Goal: Obtain resource: Download file/media

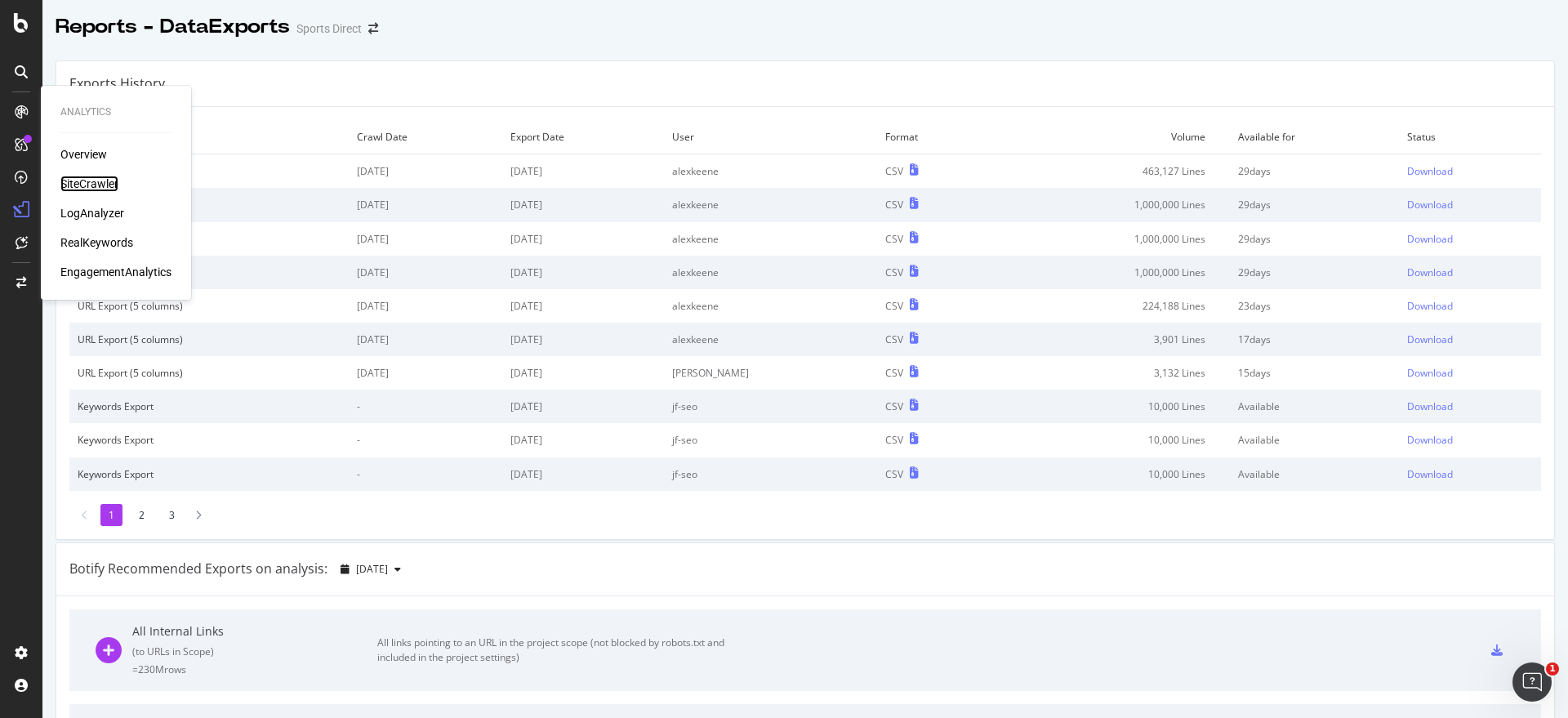
click at [91, 179] on div "SiteCrawler" at bounding box center [89, 183] width 58 height 16
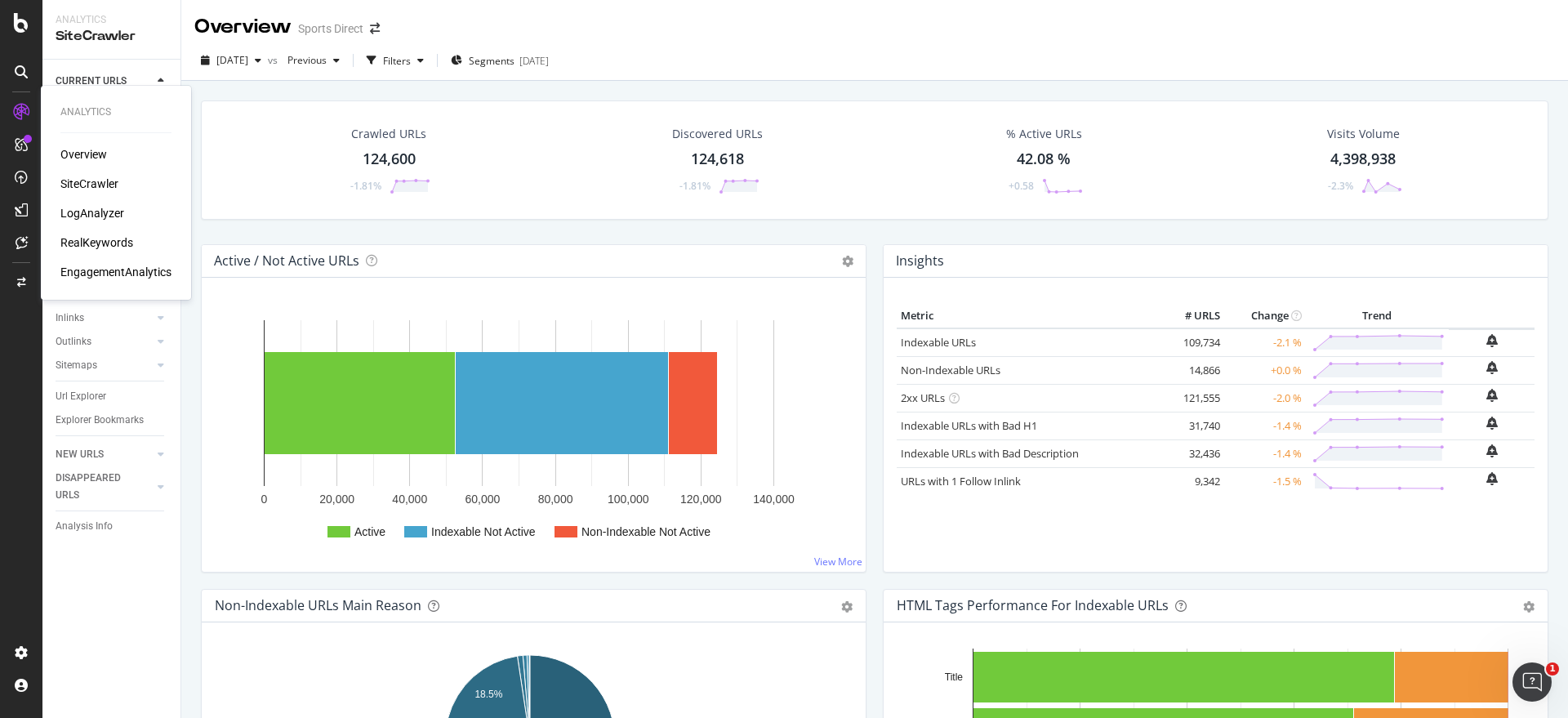
click at [87, 236] on div "RealKeywords" at bounding box center [96, 242] width 73 height 16
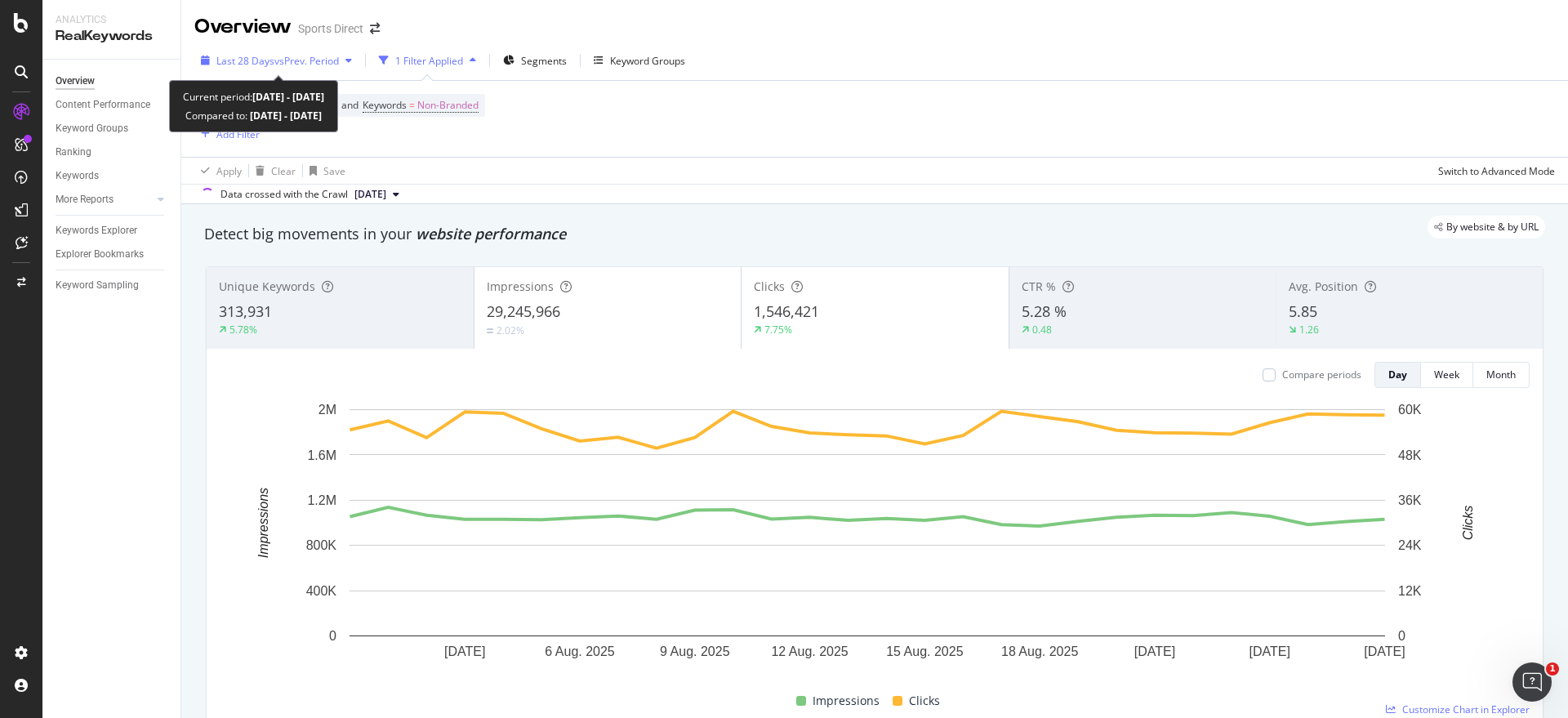
click at [352, 59] on icon "button" at bounding box center [349, 60] width 7 height 10
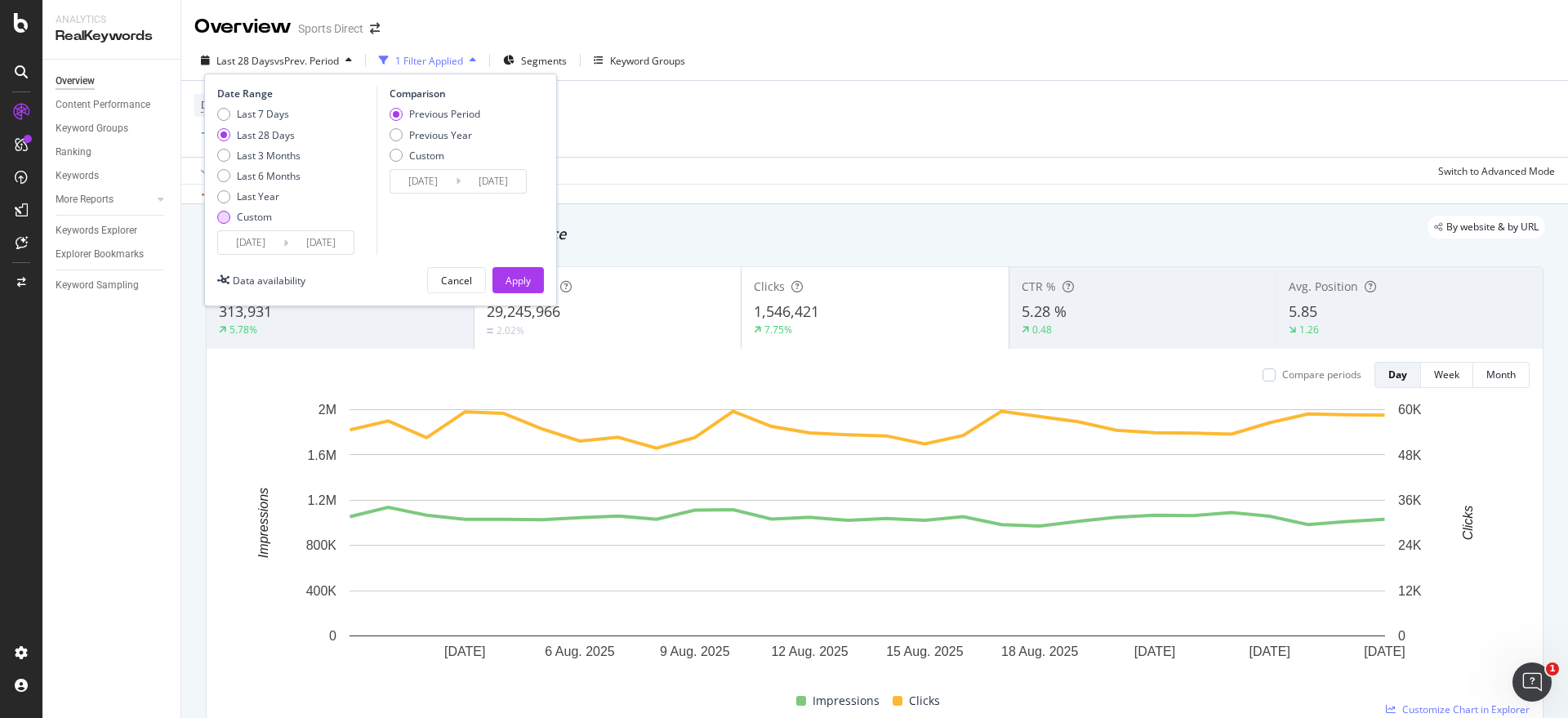
click at [230, 217] on div "Custom" at bounding box center [258, 216] width 83 height 14
click at [750, 241] on div "Detect big movements in your website performance" at bounding box center [875, 234] width 1341 height 21
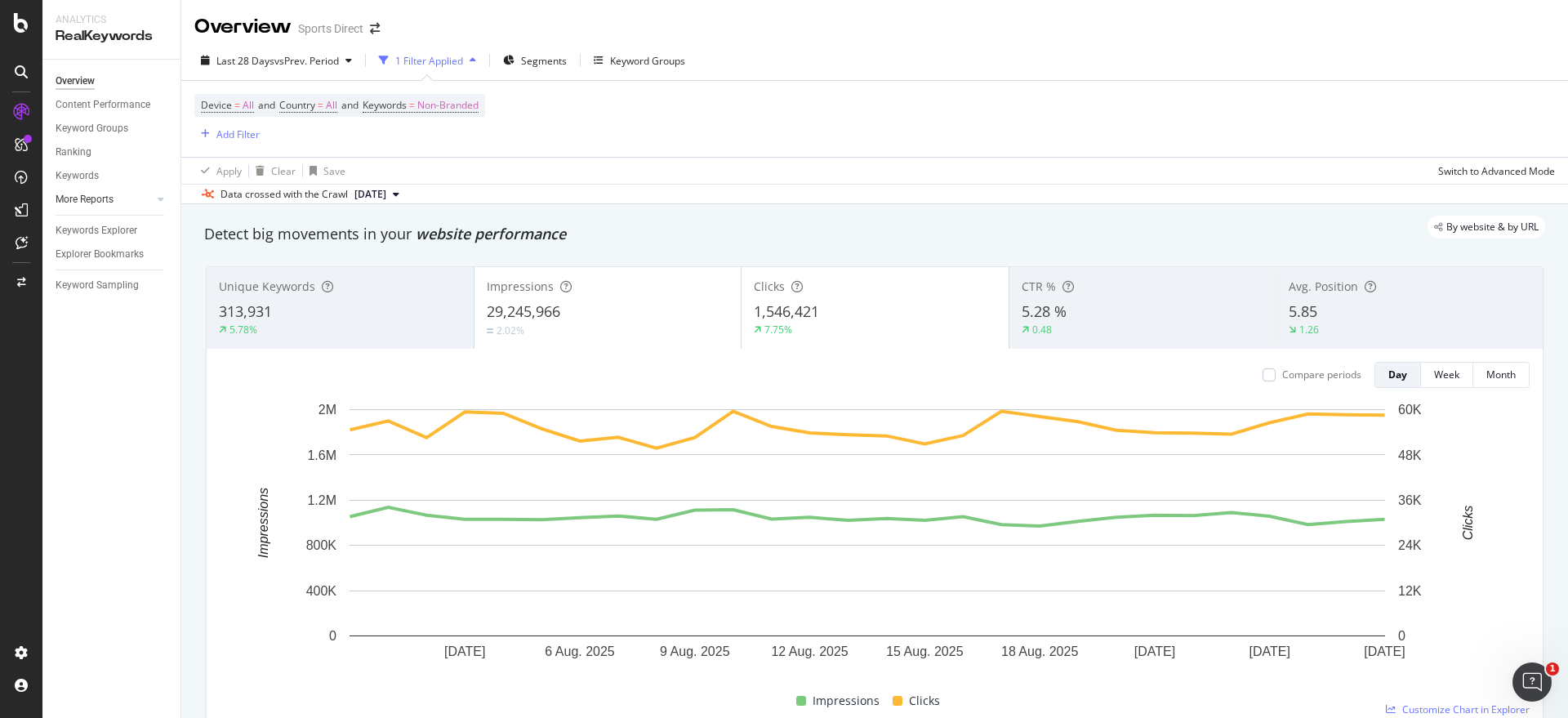
click at [147, 191] on link "More Reports" at bounding box center [104, 199] width 97 height 17
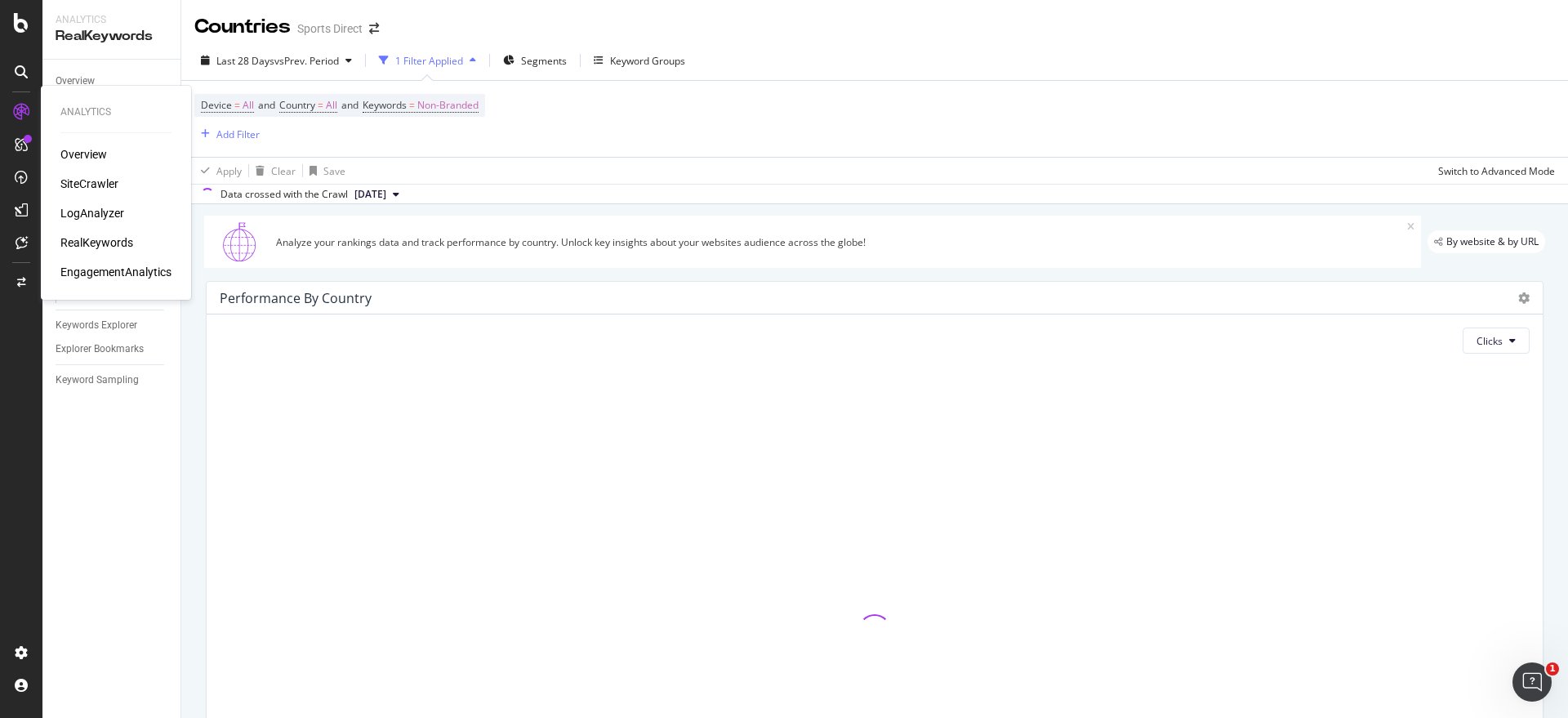
click at [92, 182] on div "SiteCrawler" at bounding box center [89, 183] width 58 height 16
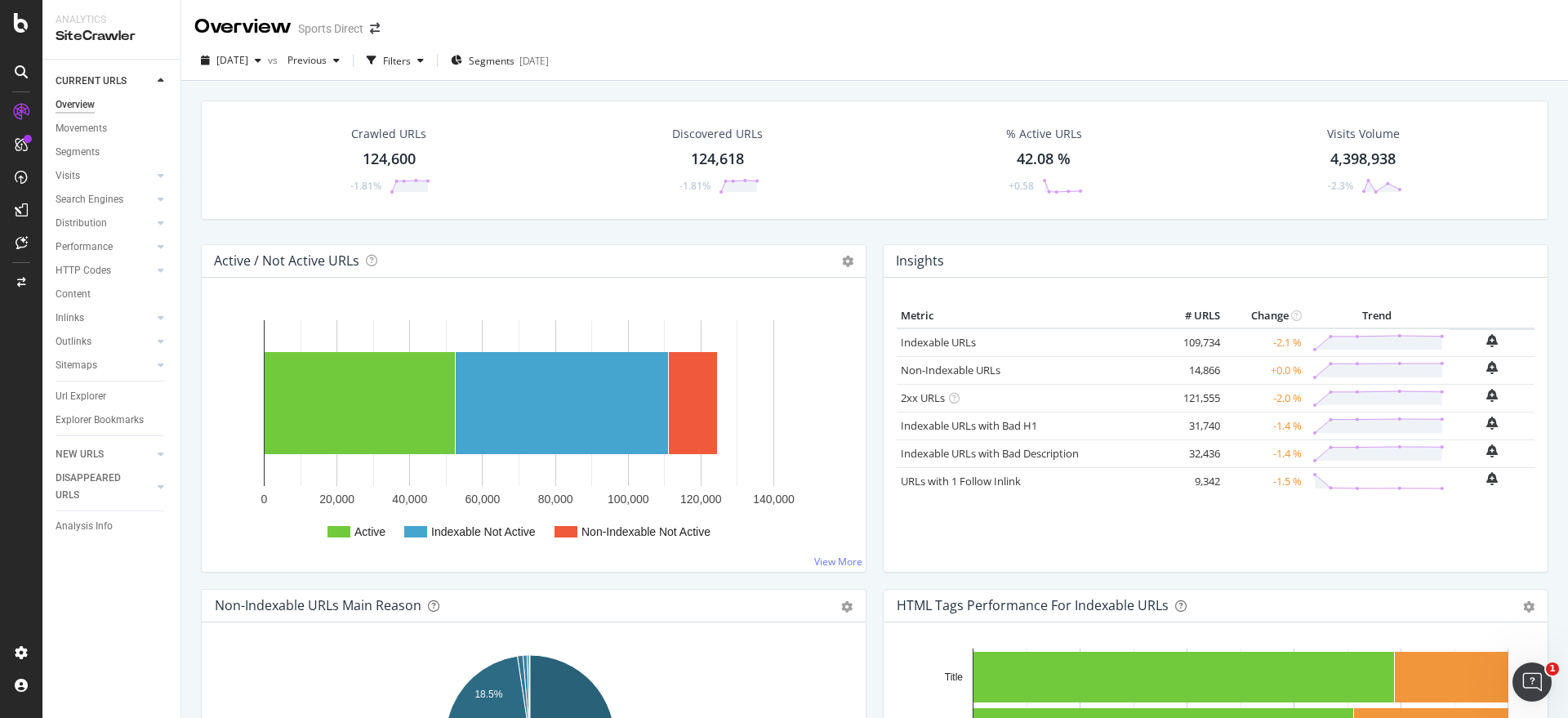
drag, startPoint x: 99, startPoint y: 395, endPoint x: 578, endPoint y: 241, distance: 503.1
click at [99, 395] on div "Url Explorer" at bounding box center [80, 396] width 50 height 17
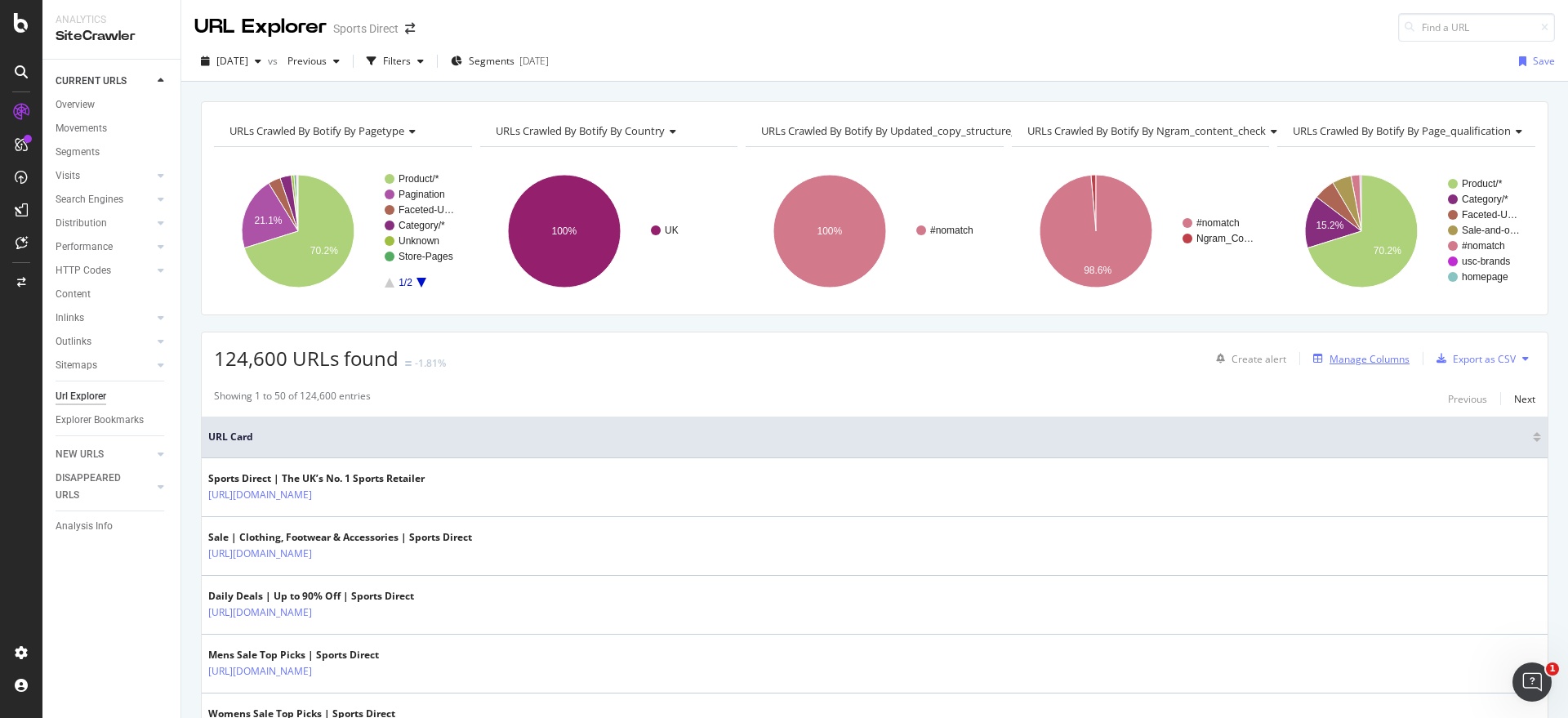
click at [1349, 364] on div "Manage Columns" at bounding box center [1370, 359] width 80 height 14
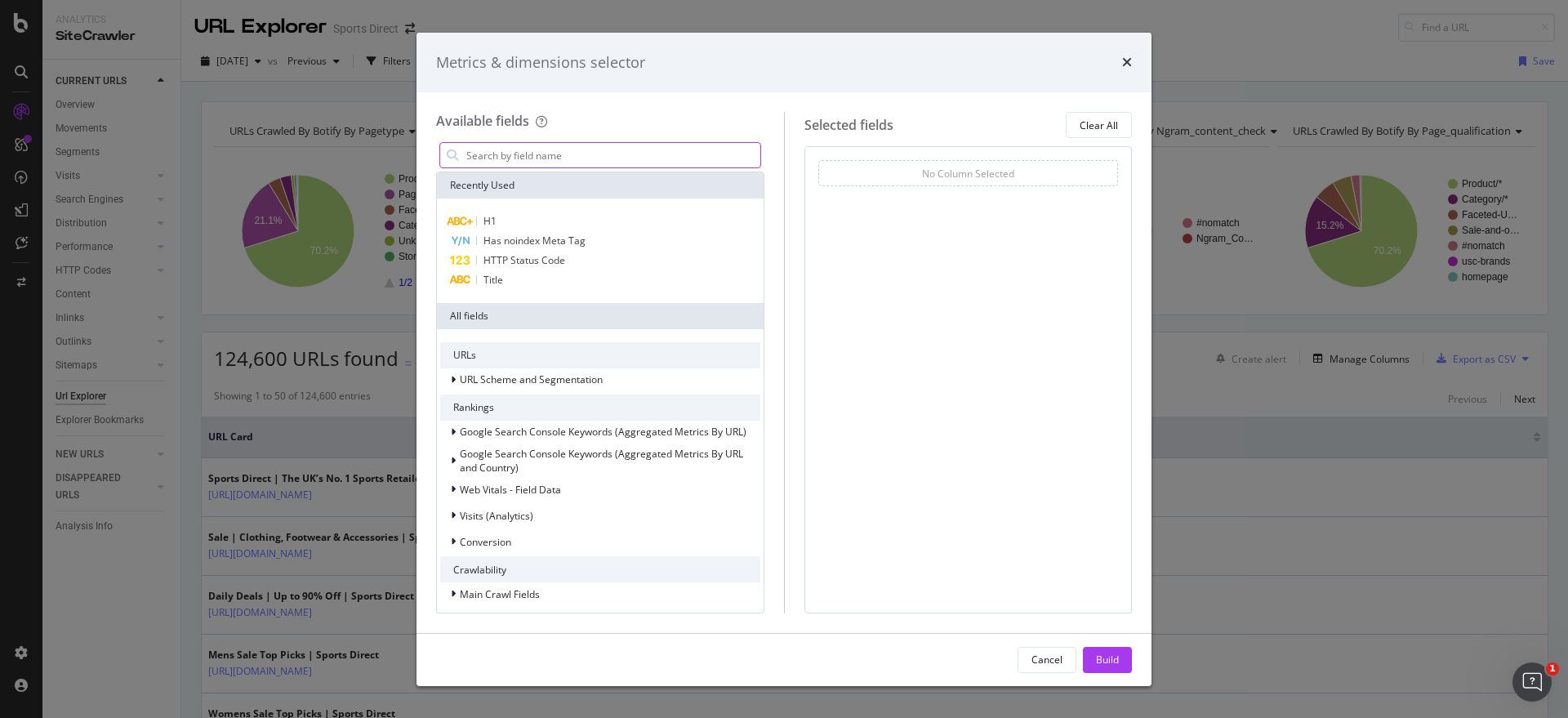
click at [501, 152] on input "modal" at bounding box center [613, 155] width 296 height 24
click at [539, 232] on div "Has noindex Meta Tag" at bounding box center [600, 240] width 320 height 19
click at [1107, 168] on icon "times" at bounding box center [1107, 173] width 8 height 10
click at [512, 161] on input "modal" at bounding box center [613, 155] width 296 height 24
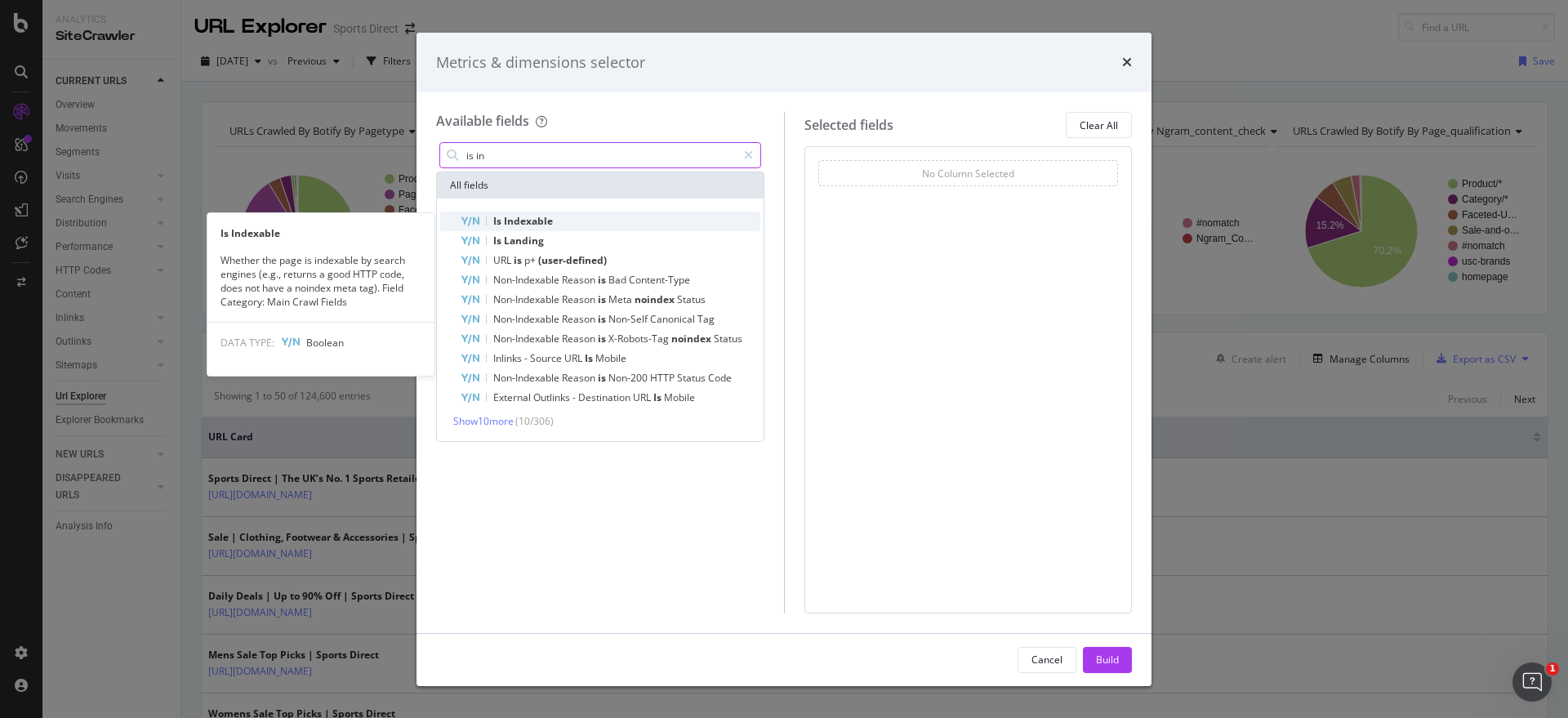
type input "is in"
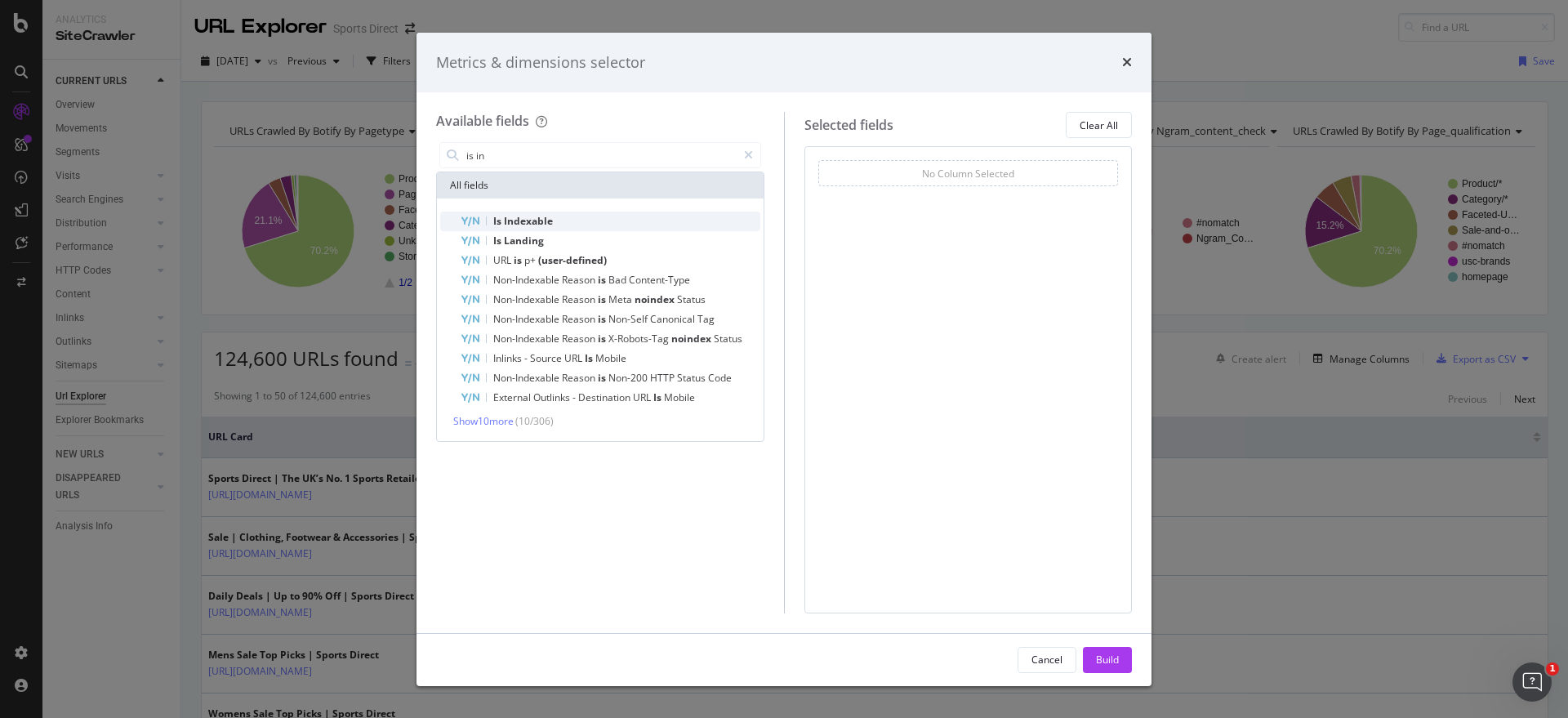
click at [536, 214] on span "Indexable" at bounding box center [528, 220] width 49 height 14
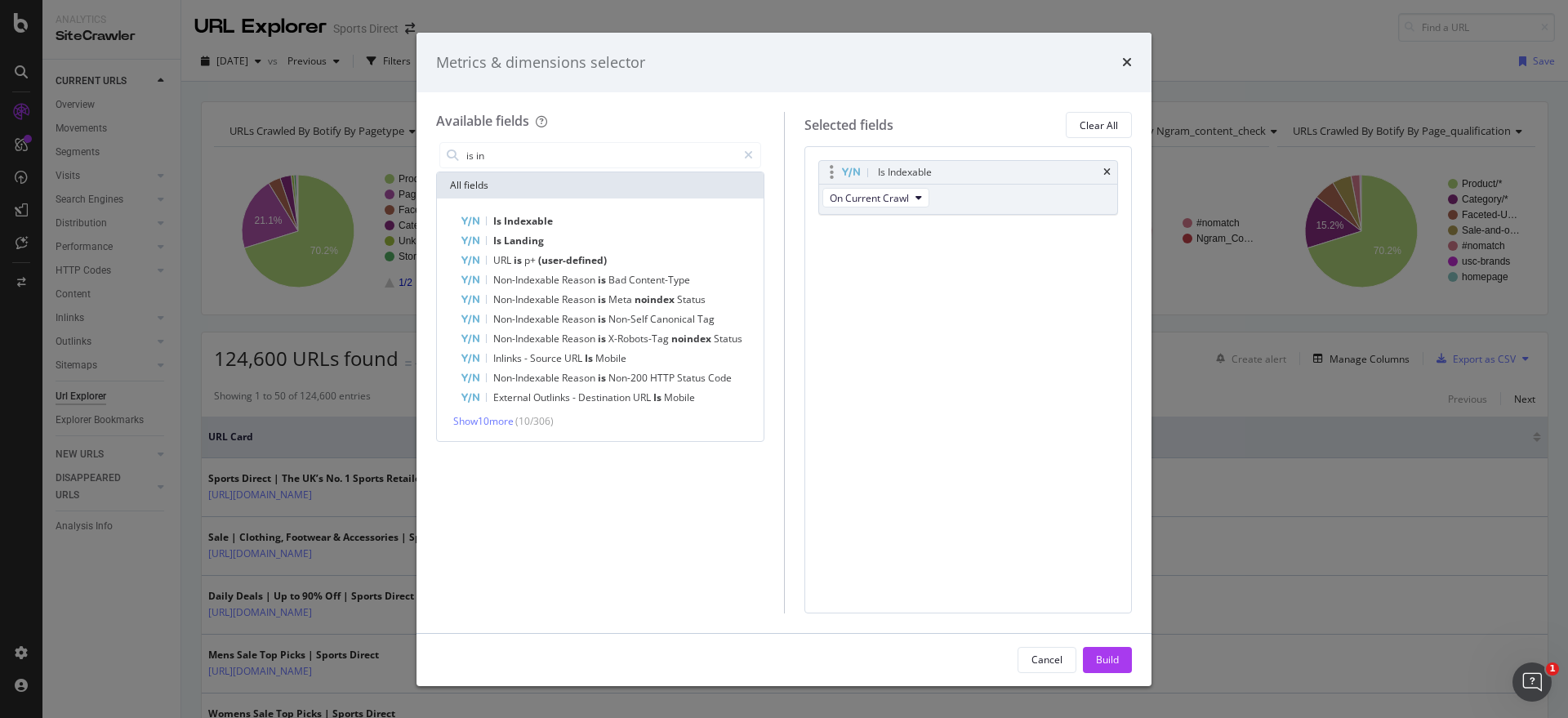
click at [985, 168] on div "Is Indexable" at bounding box center [988, 172] width 226 height 16
click at [926, 198] on button "On Current Crawl" at bounding box center [876, 197] width 107 height 19
click at [910, 220] on span "On Current Crawl" at bounding box center [882, 227] width 92 height 15
click at [914, 234] on div "On Current Crawl" at bounding box center [882, 226] width 118 height 23
click at [1012, 253] on div "Is Indexable On Current Crawl You can use this field as a To pick up a draggabl…" at bounding box center [969, 379] width 329 height 466
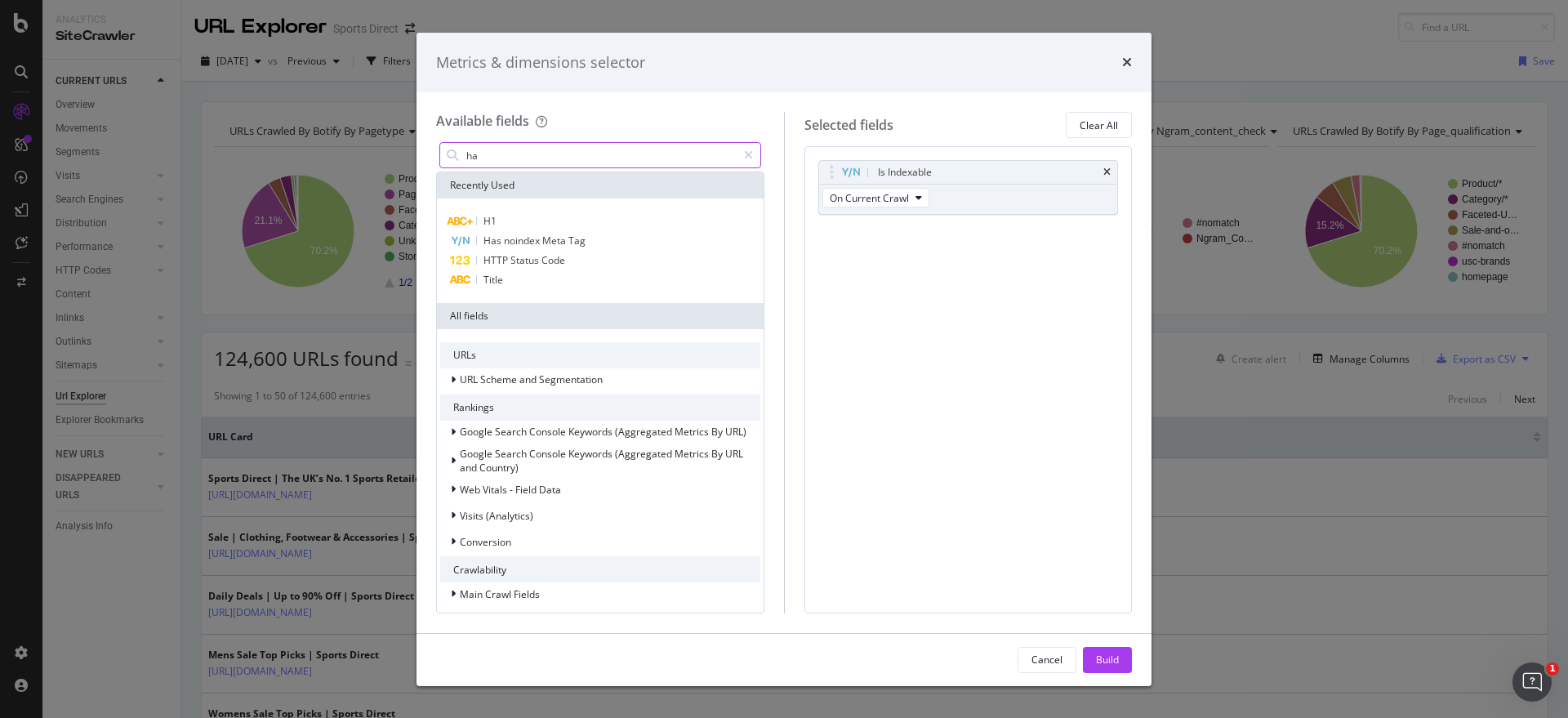
type input "h"
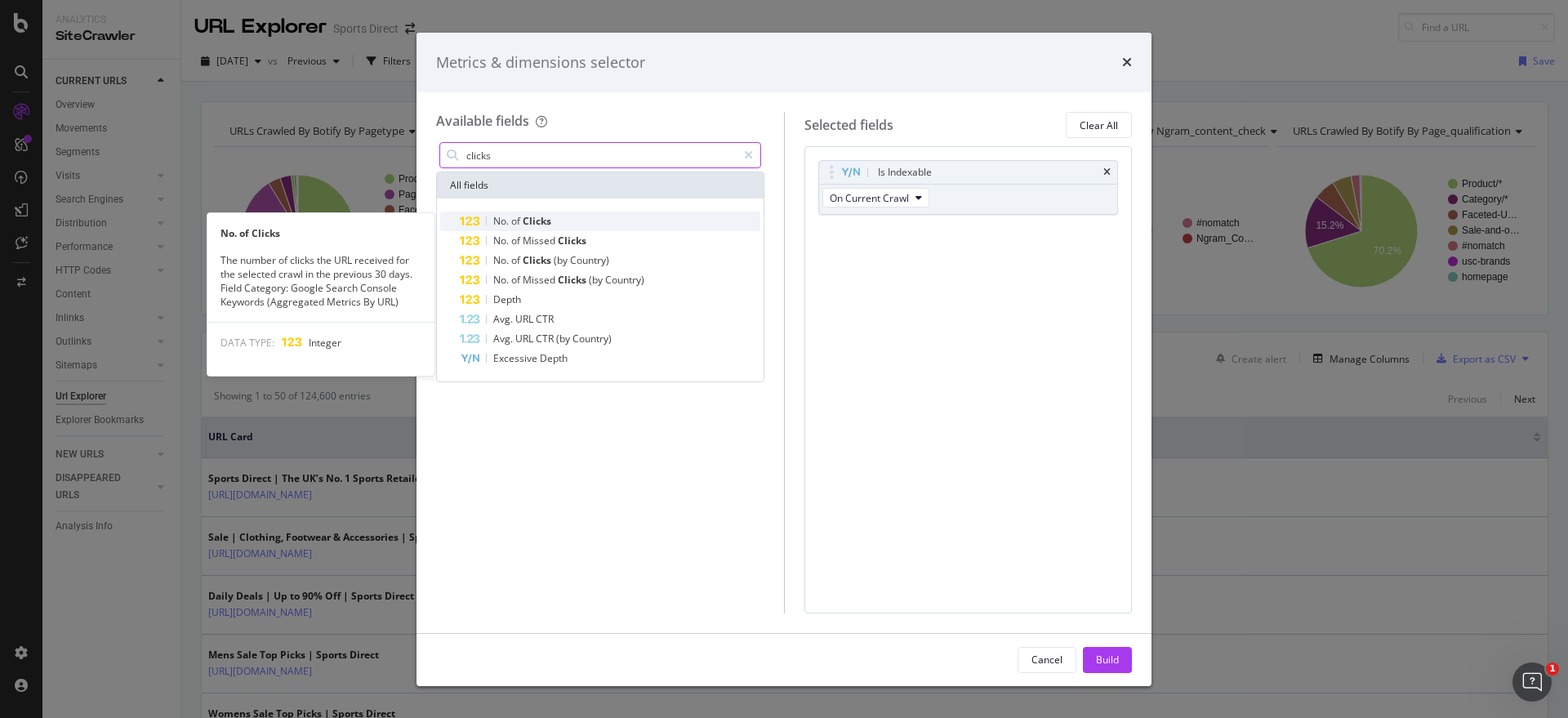
type input "clicks"
click at [535, 220] on span "Clicks" at bounding box center [537, 220] width 28 height 14
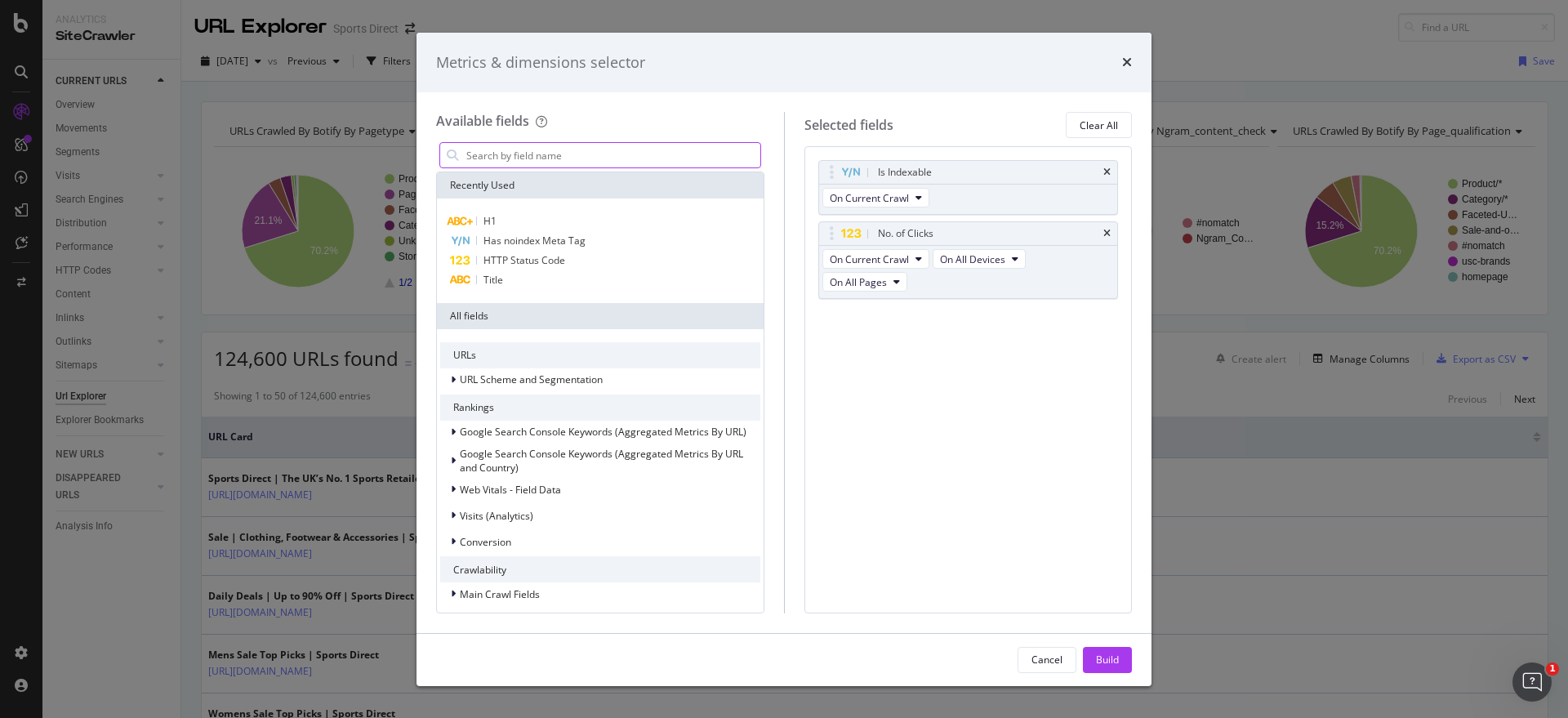
click at [548, 152] on input "modal" at bounding box center [613, 155] width 296 height 24
click at [1123, 658] on button "Build" at bounding box center [1107, 659] width 49 height 26
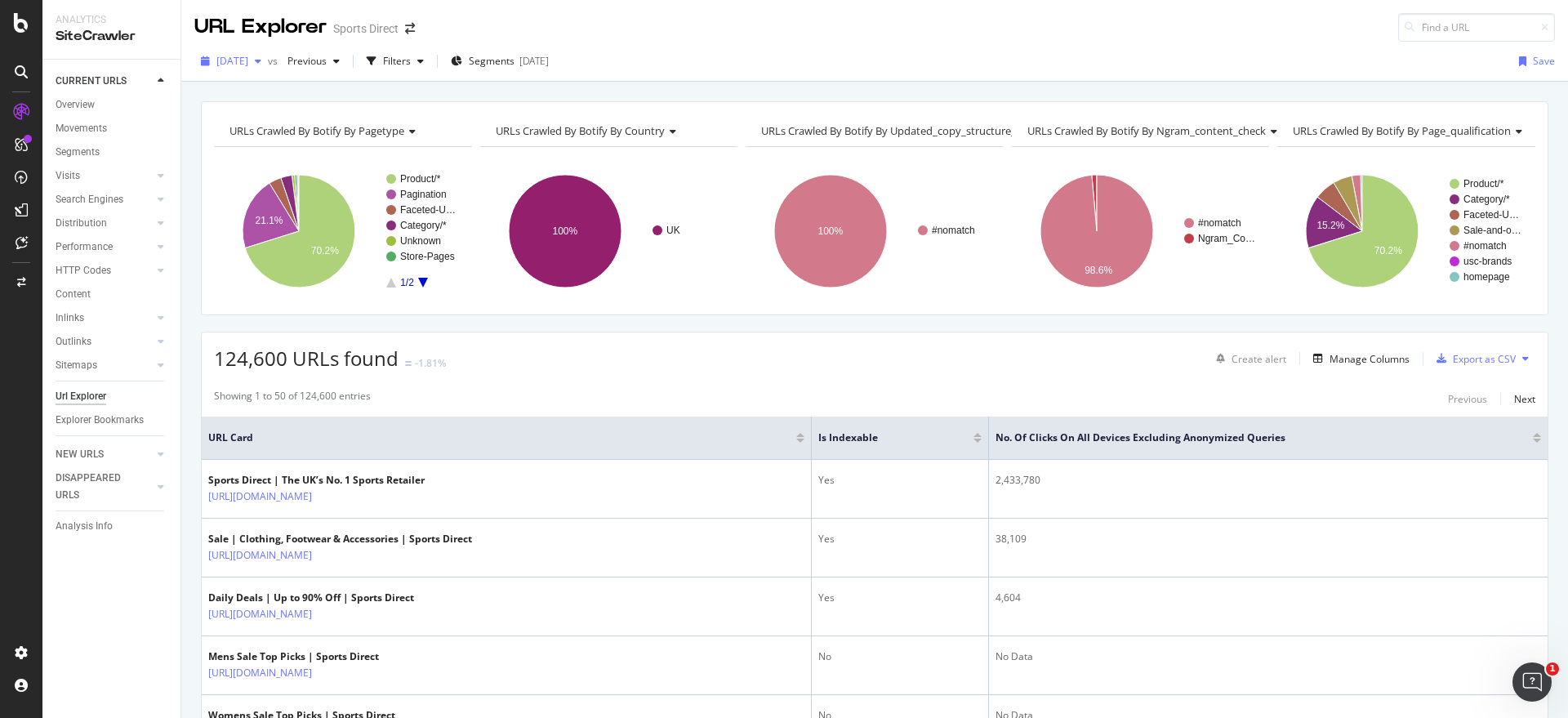
click at [261, 63] on icon "button" at bounding box center [258, 61] width 7 height 10
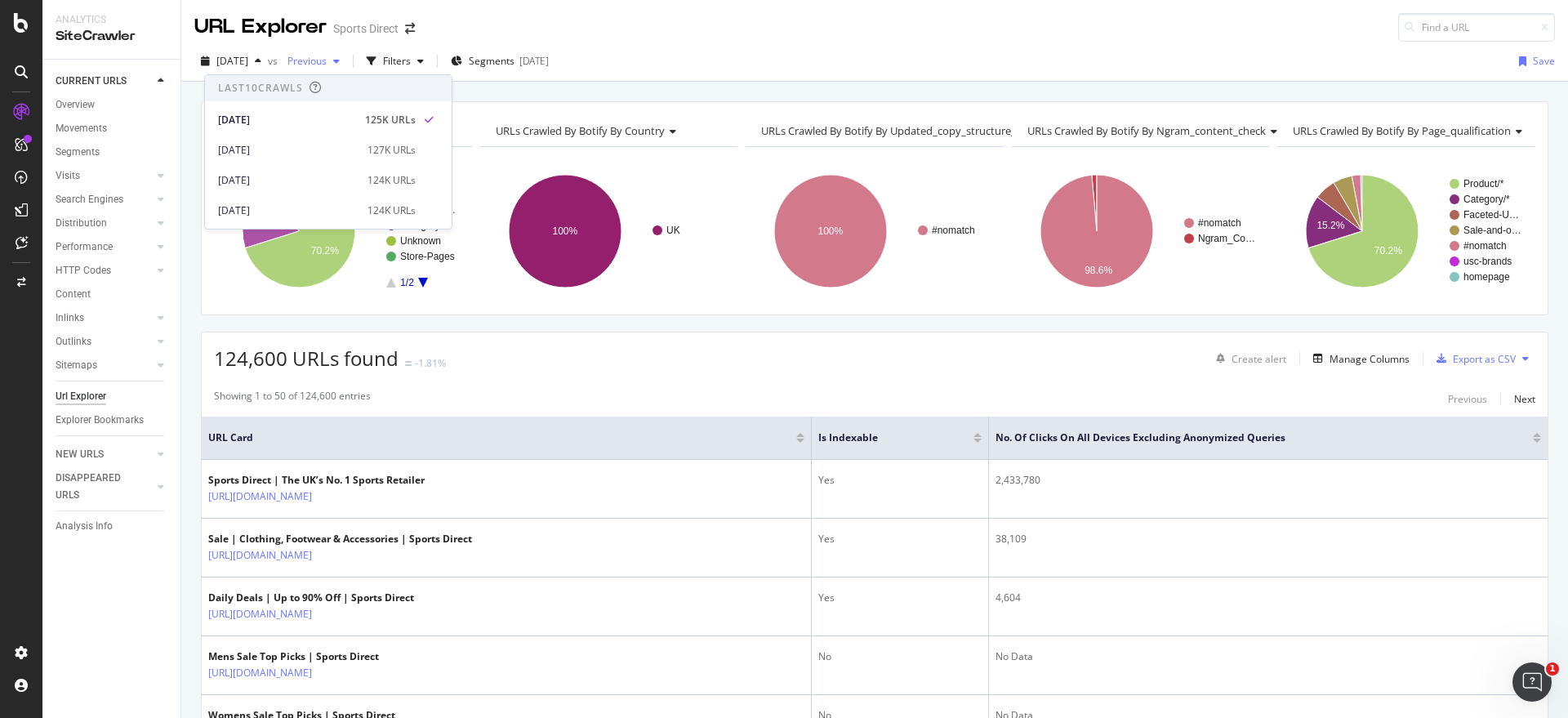
click at [339, 57] on icon "button" at bounding box center [337, 61] width 7 height 10
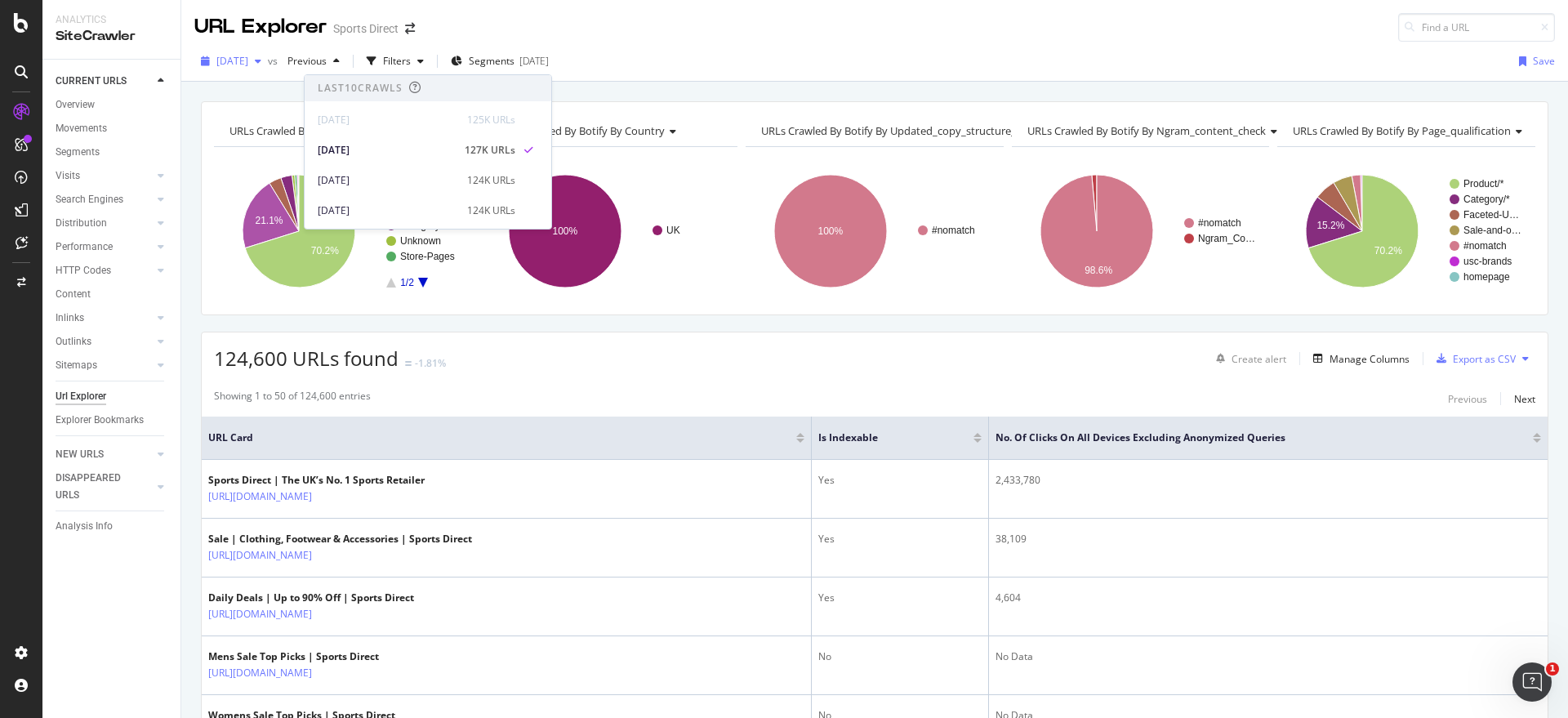
click at [268, 56] on div "button" at bounding box center [257, 61] width 19 height 10
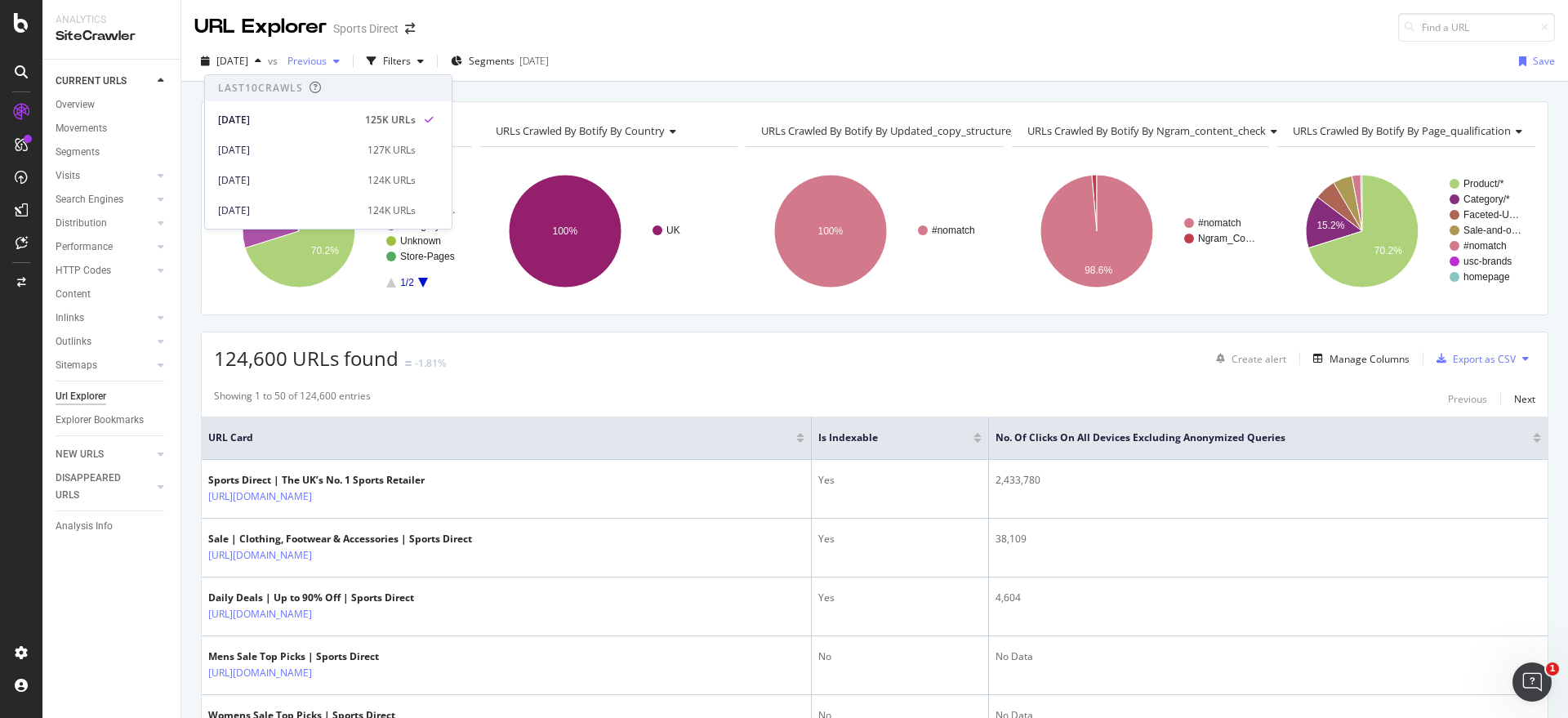
click at [327, 56] on span "Previous" at bounding box center [303, 60] width 46 height 14
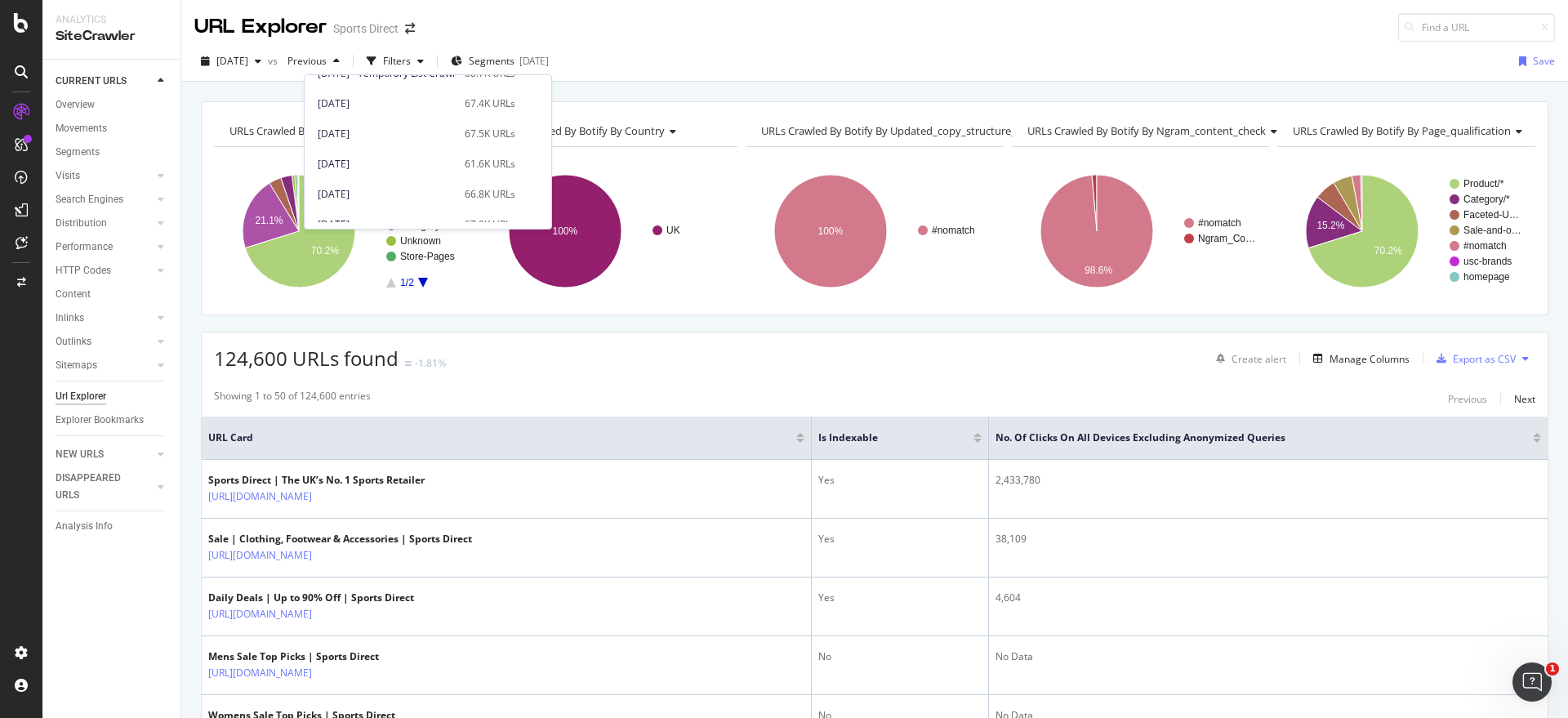
scroll to position [817, 0]
click at [420, 201] on div "[DATE]" at bounding box center [386, 206] width 137 height 15
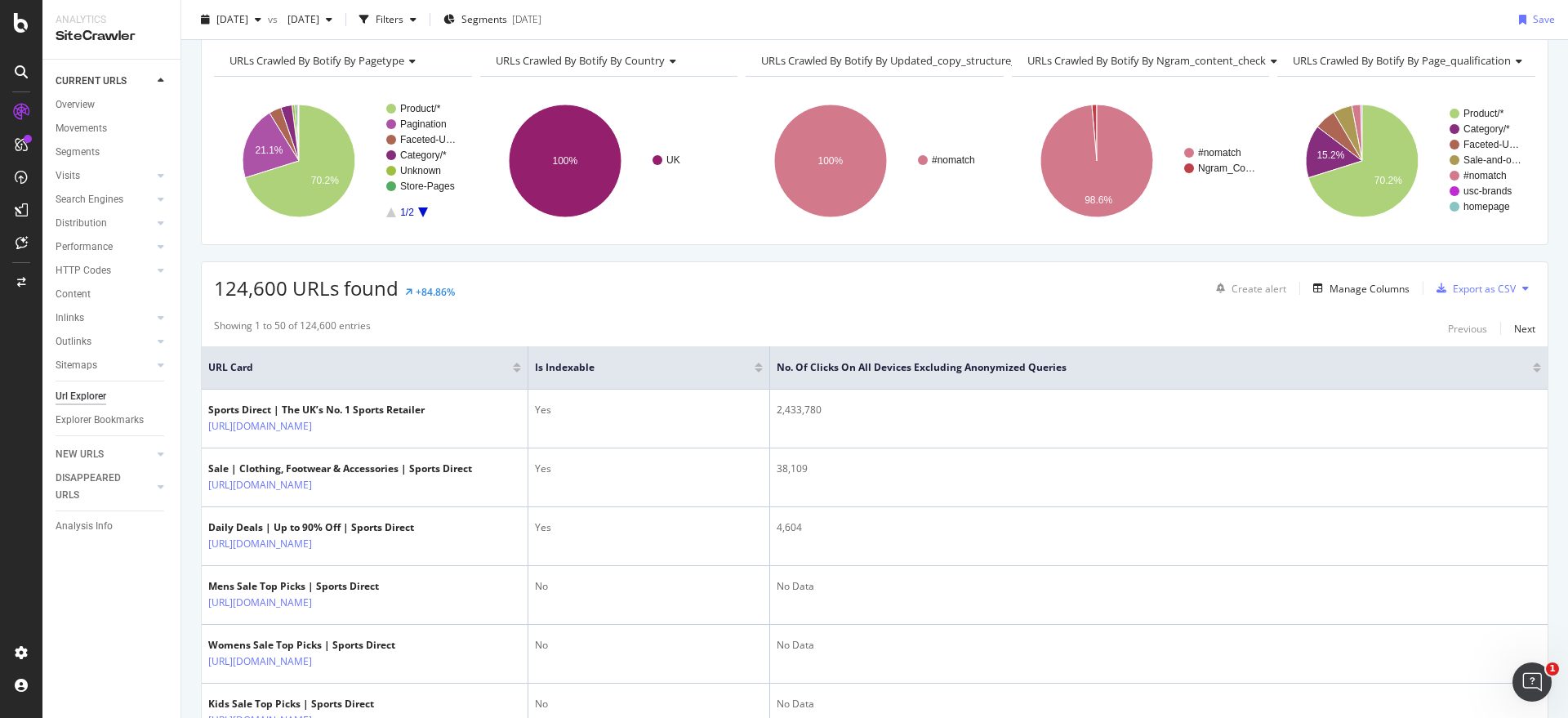
scroll to position [102, 0]
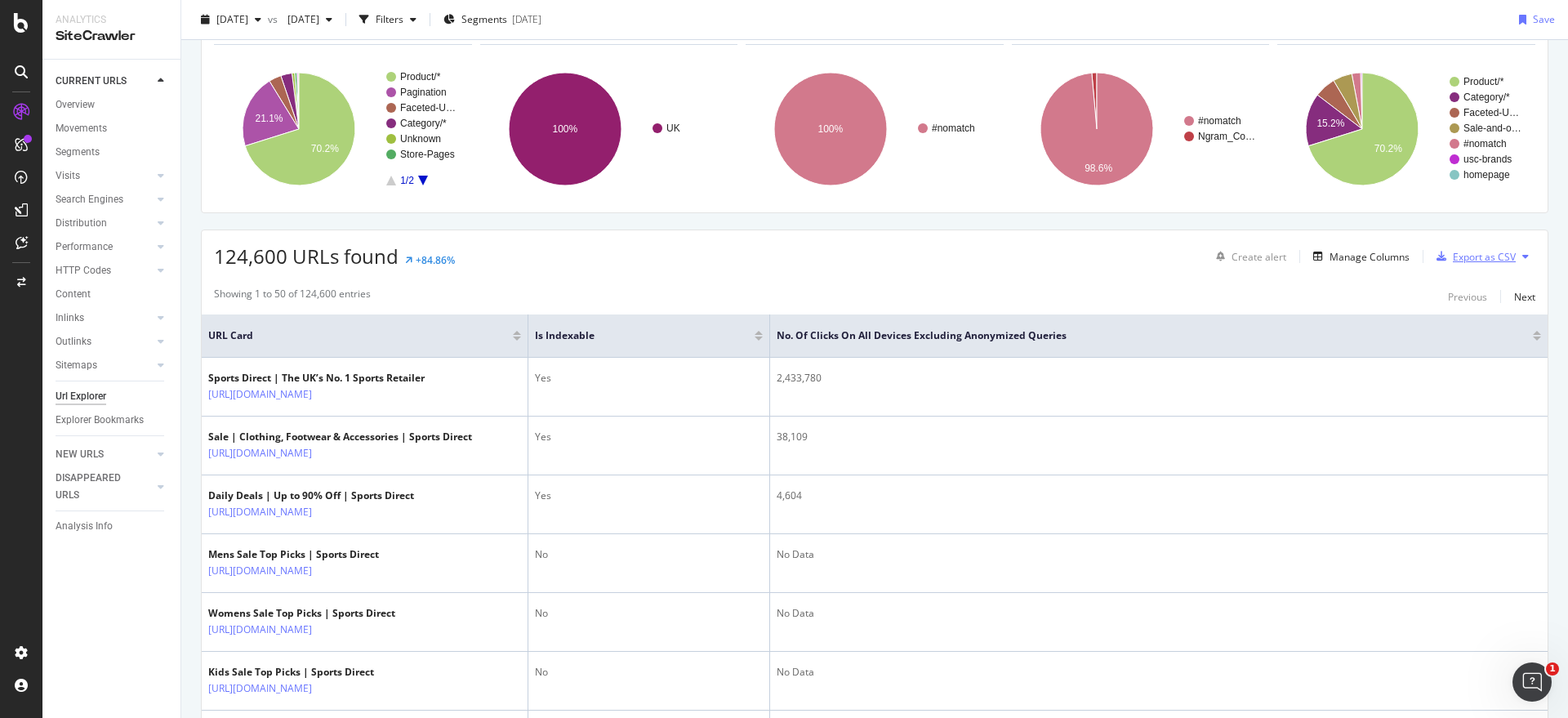
click at [1455, 266] on div "Export as CSV" at bounding box center [1472, 256] width 85 height 24
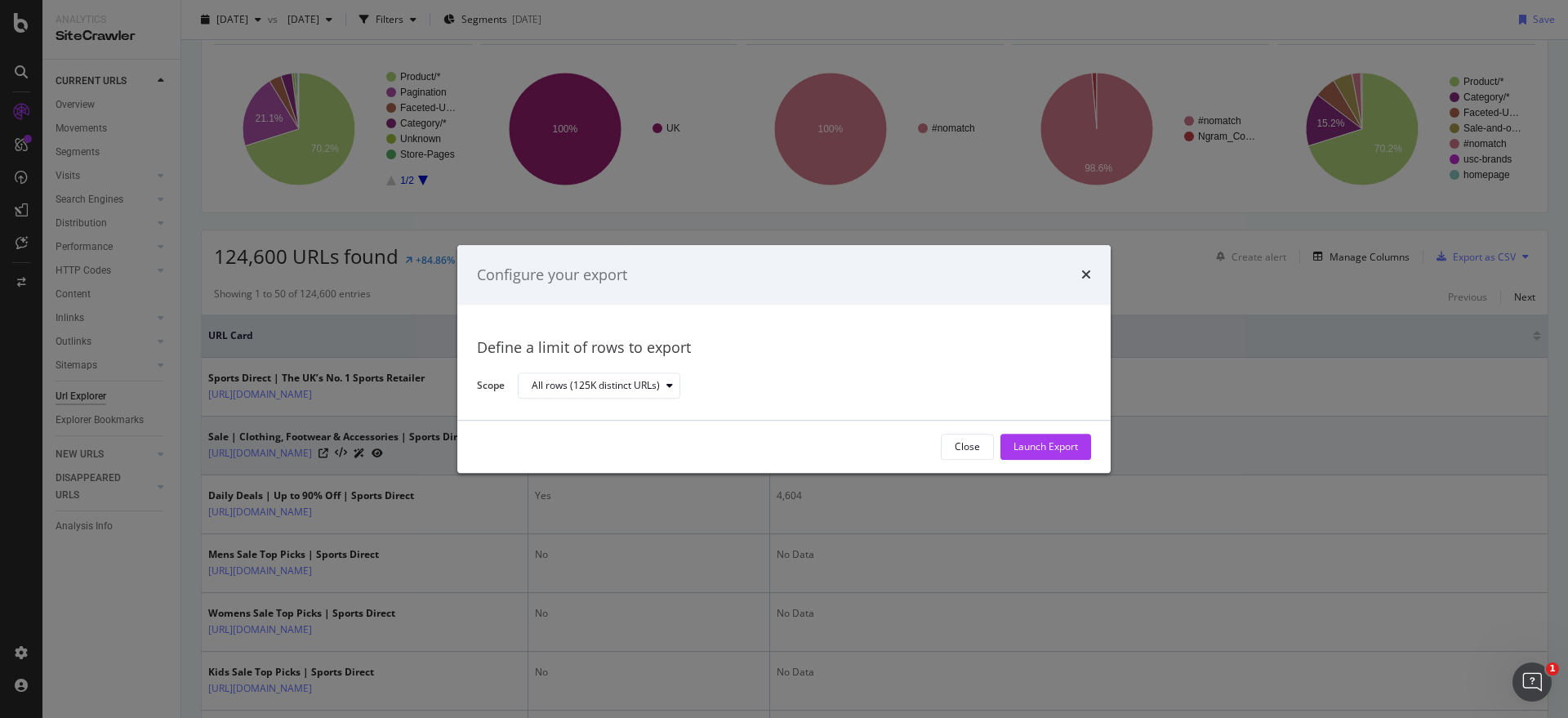
click at [1039, 442] on div "Launch Export" at bounding box center [1045, 447] width 65 height 14
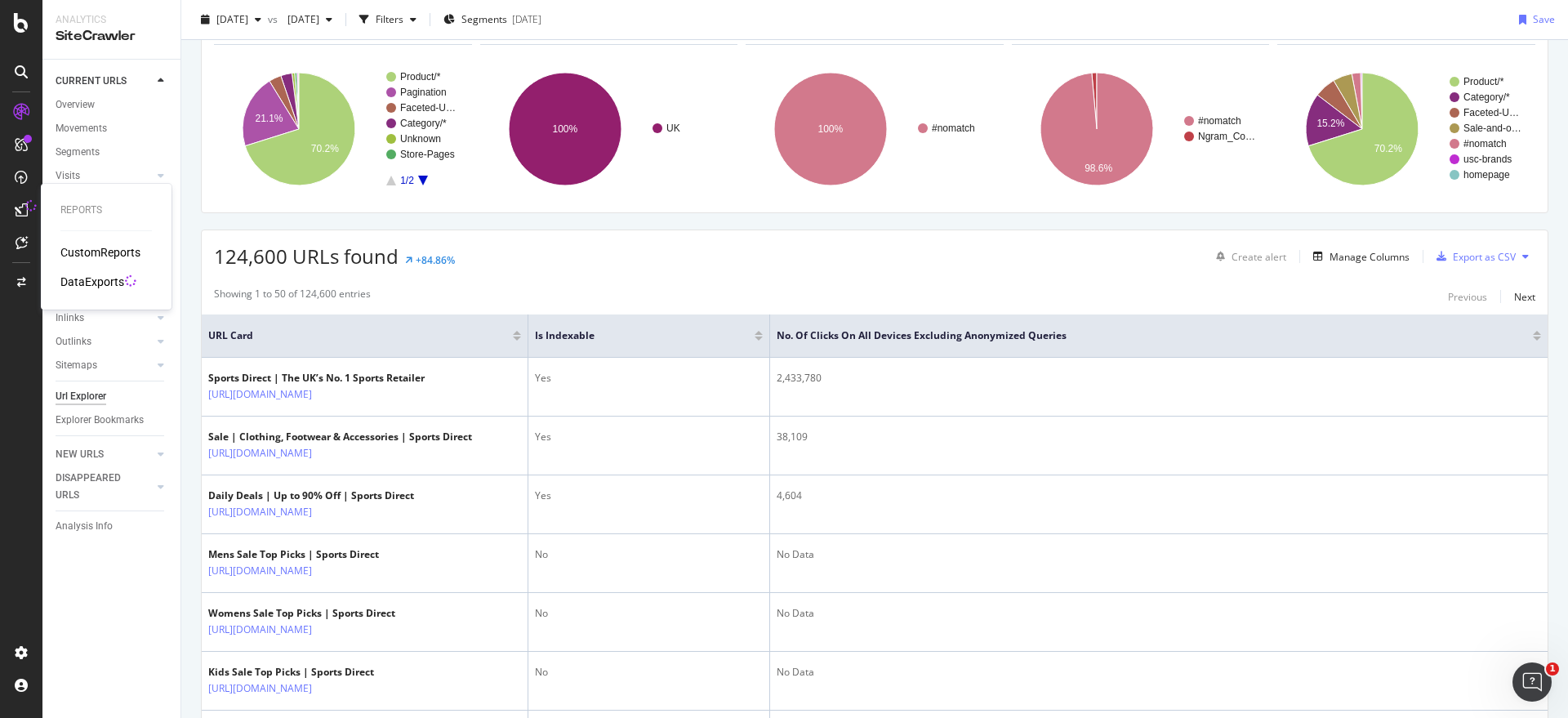
click at [82, 276] on div "DataExports" at bounding box center [92, 281] width 64 height 16
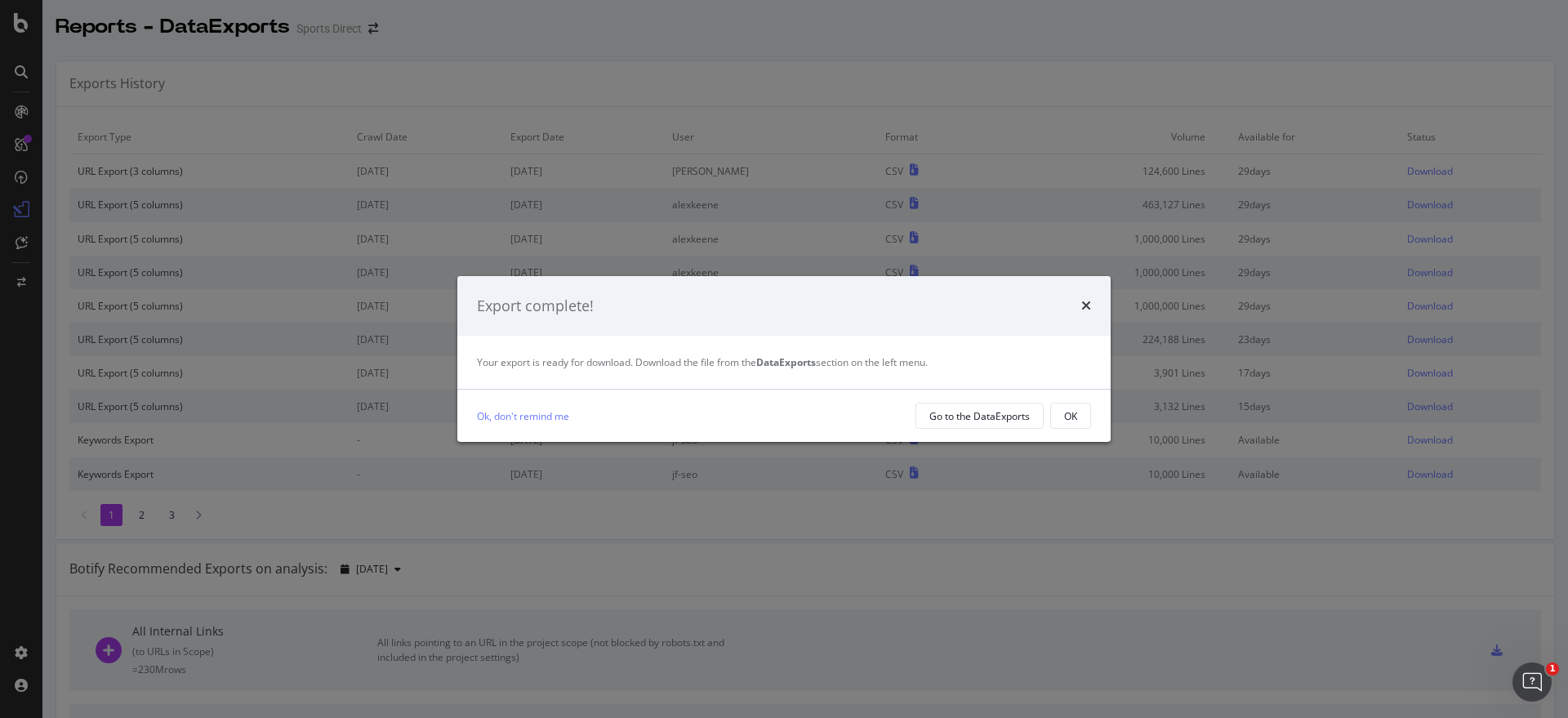
click at [1080, 303] on div "Export complete!" at bounding box center [784, 306] width 614 height 21
click at [1085, 300] on icon "times" at bounding box center [1086, 306] width 10 height 13
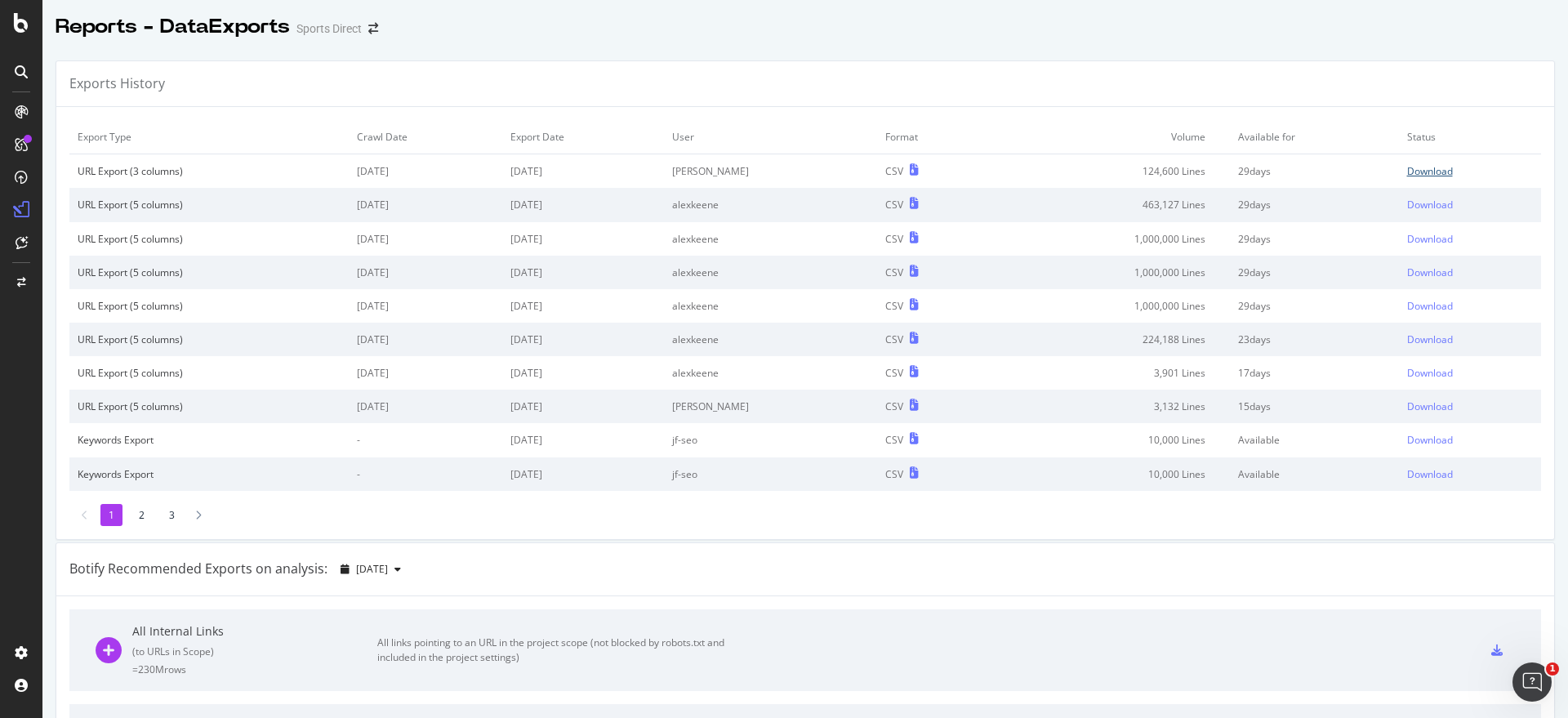
click at [1407, 166] on div "Download" at bounding box center [1430, 171] width 46 height 14
